Goal: Information Seeking & Learning: Check status

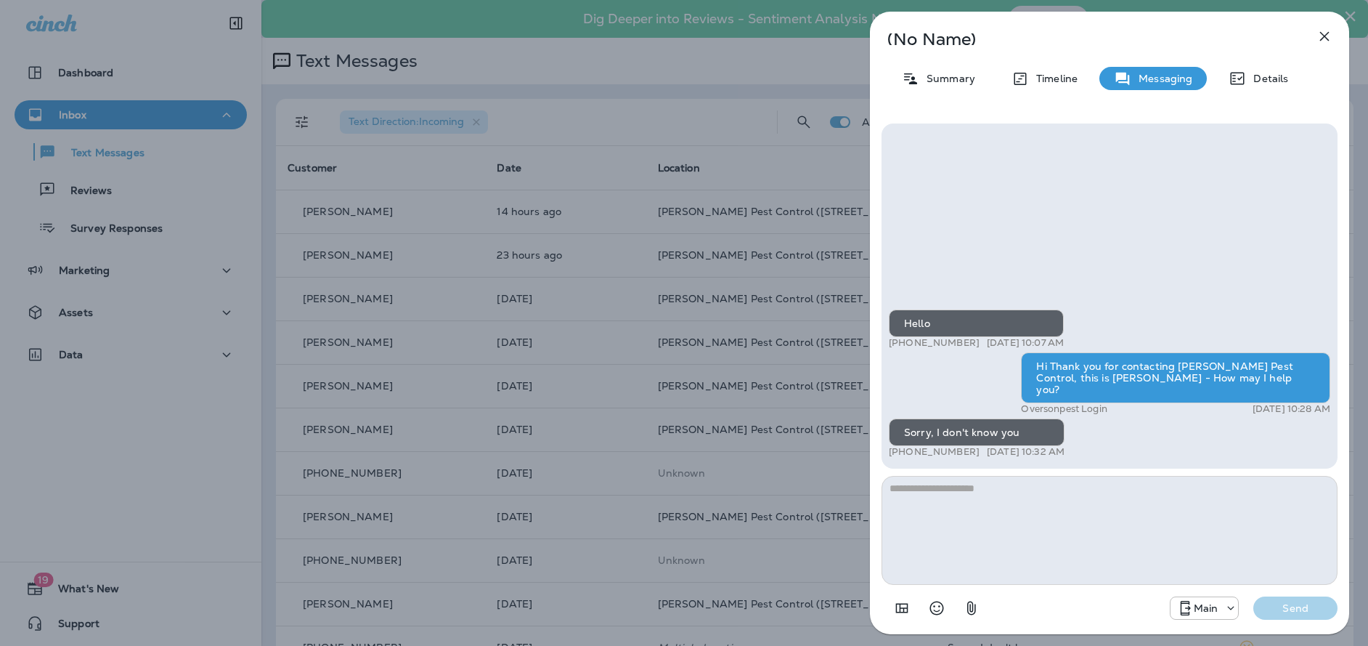
click at [1329, 38] on icon "button" at bounding box center [1324, 36] width 17 height 17
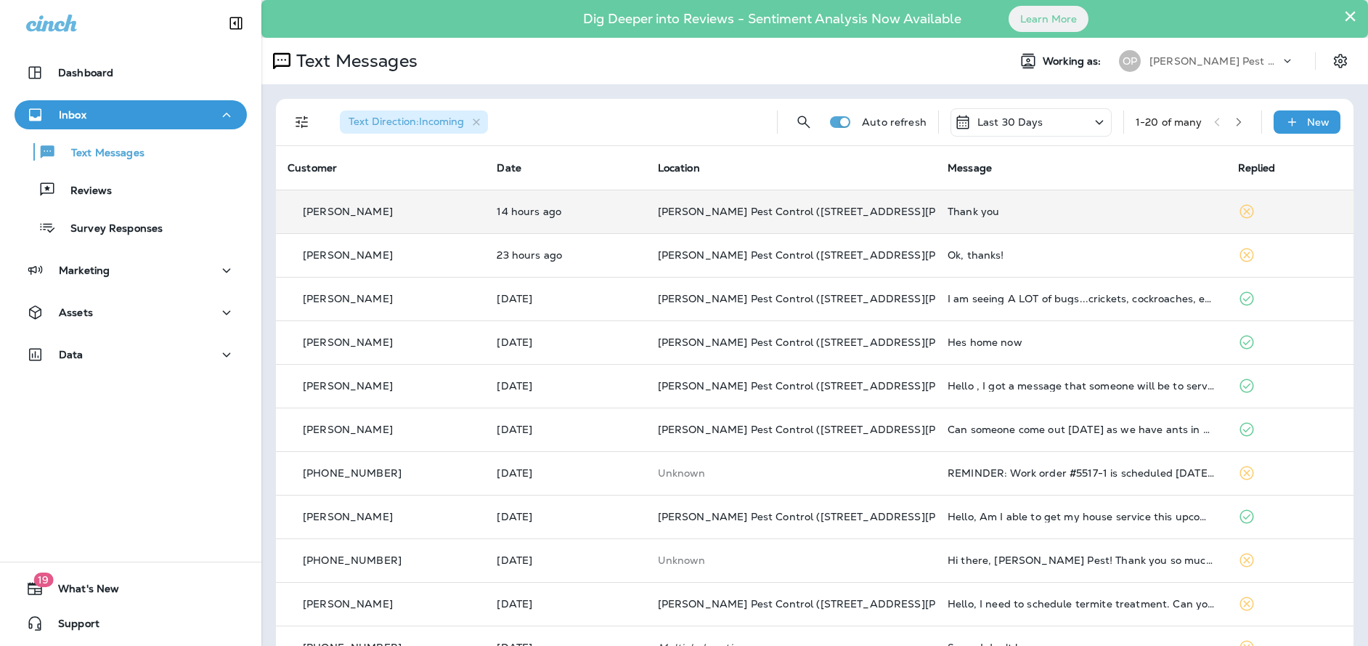
click at [649, 211] on td "[PERSON_NAME] Pest Control ([STREET_ADDRESS][PERSON_NAME])" at bounding box center [791, 212] width 290 height 44
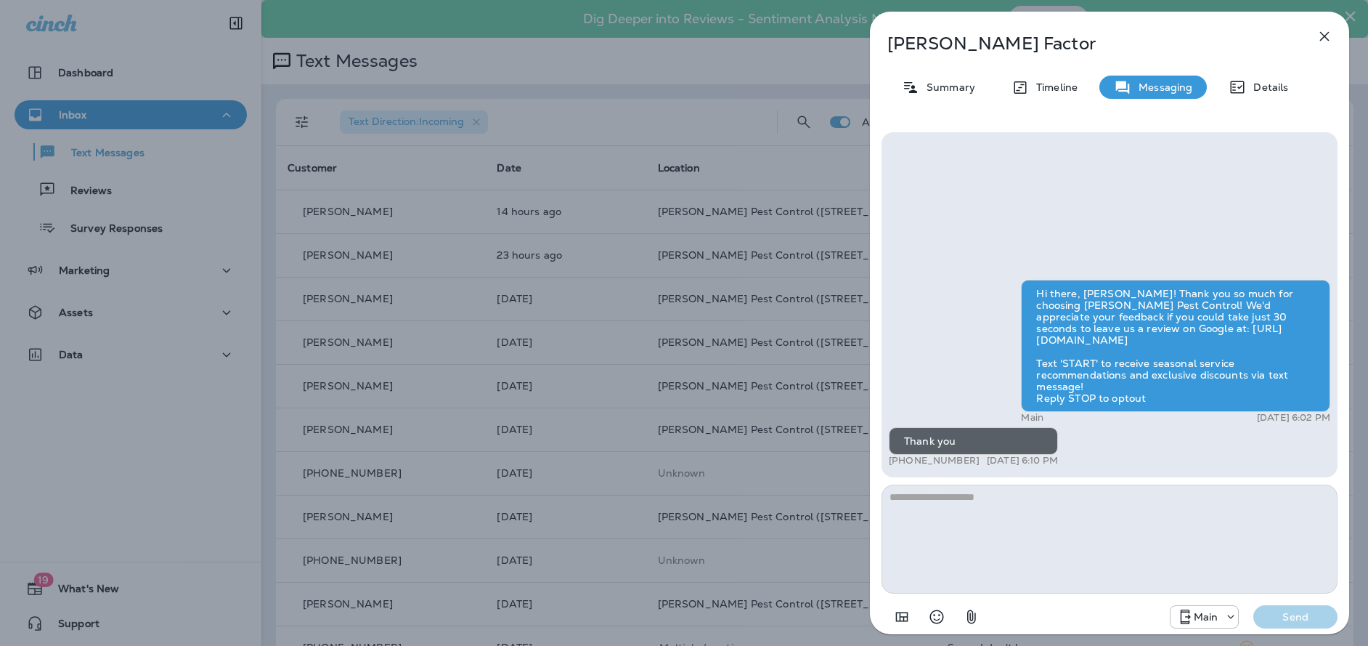
click at [1327, 36] on icon "button" at bounding box center [1324, 36] width 17 height 17
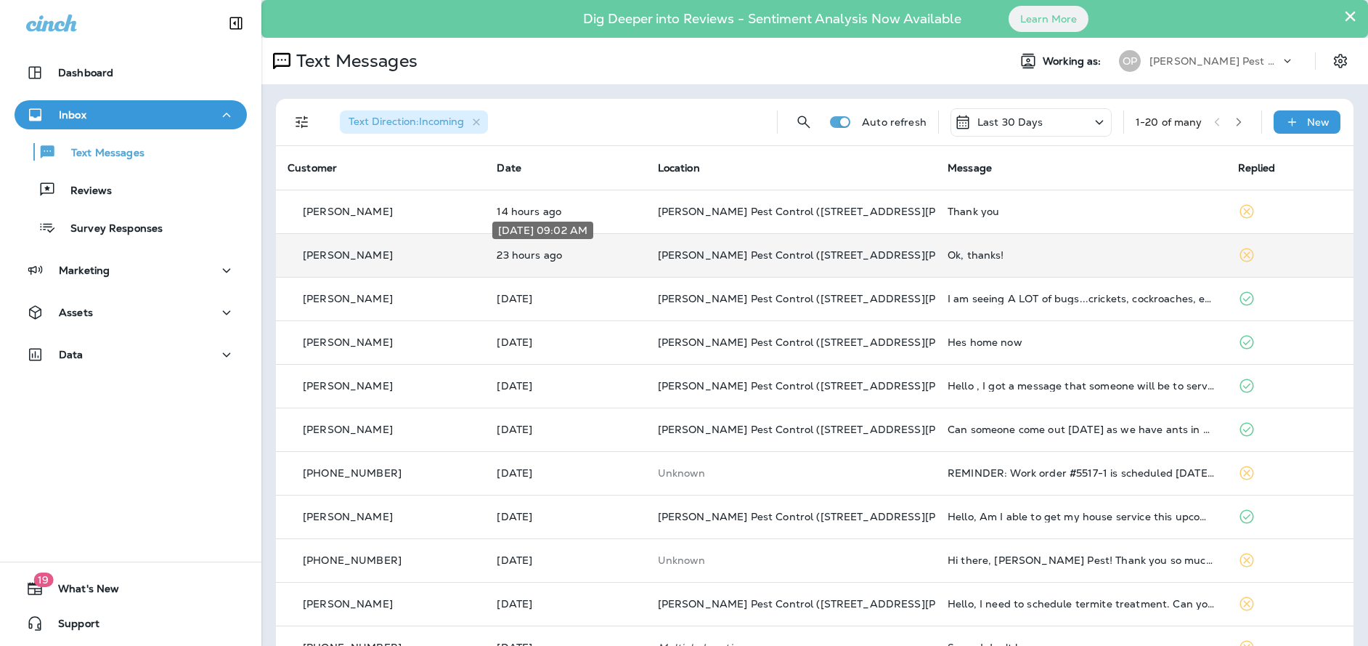
click at [560, 258] on p "23 hours ago" at bounding box center [565, 255] width 137 height 12
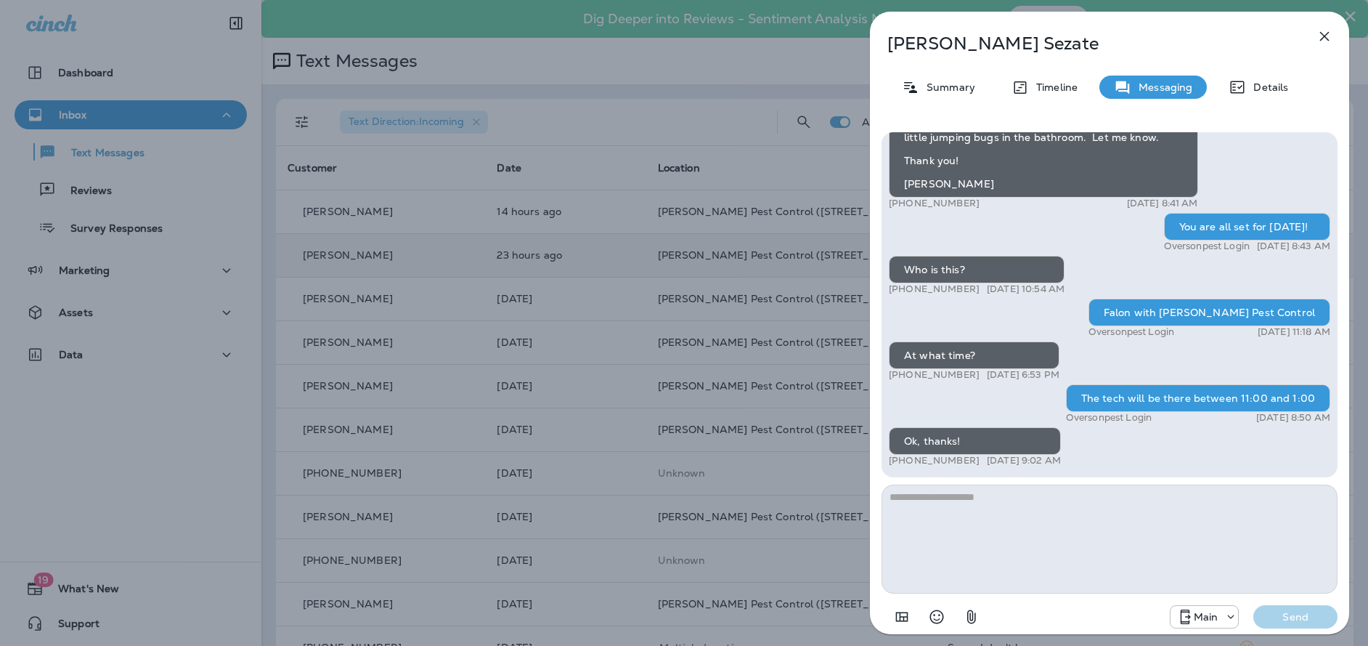
click at [1322, 42] on icon "button" at bounding box center [1324, 36] width 17 height 17
